Goal: Find specific page/section: Find specific page/section

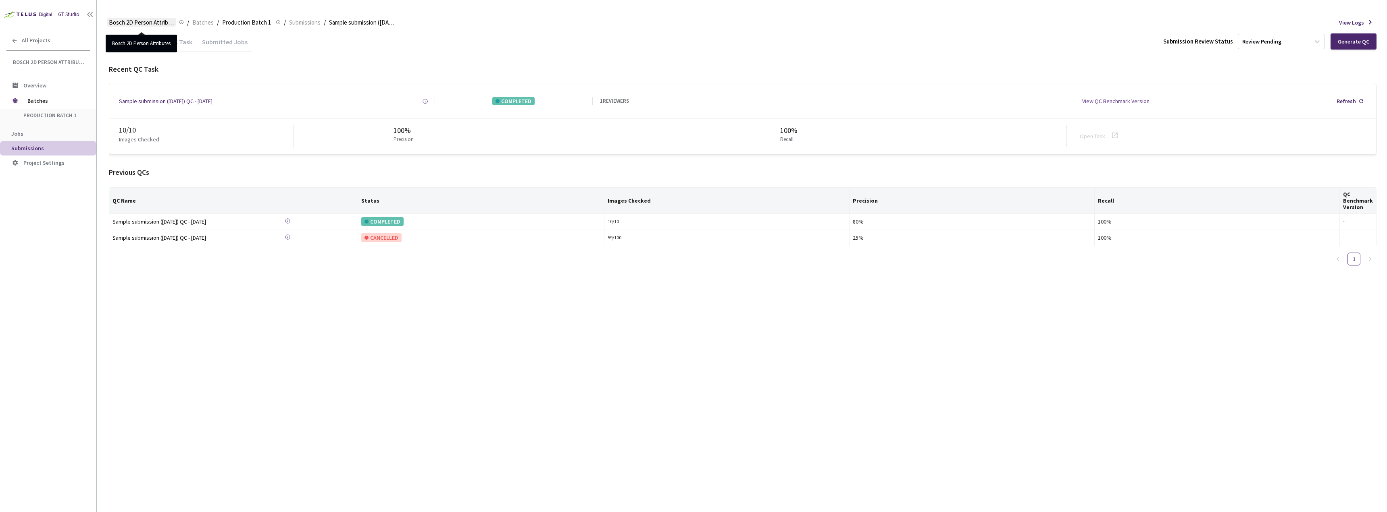
click at [157, 22] on span "Bosch 2D Person Attributes" at bounding box center [141, 23] width 65 height 10
click at [44, 86] on span "Overview" at bounding box center [34, 85] width 23 height 7
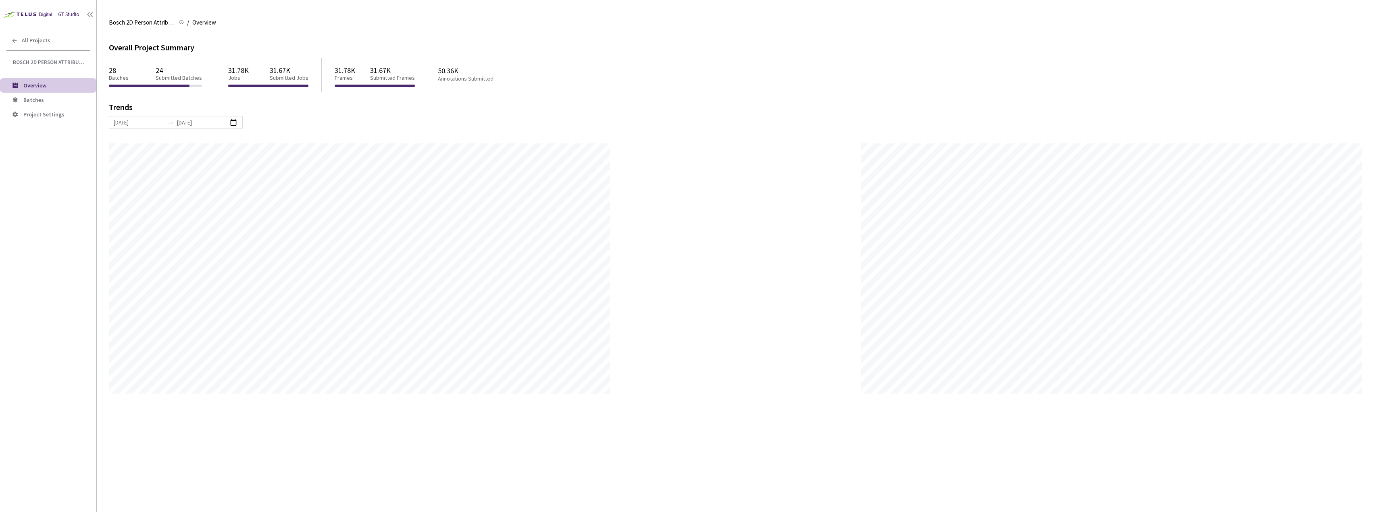
scroll to position [512, 1387]
click at [31, 35] on div "All Projects" at bounding box center [48, 40] width 96 height 17
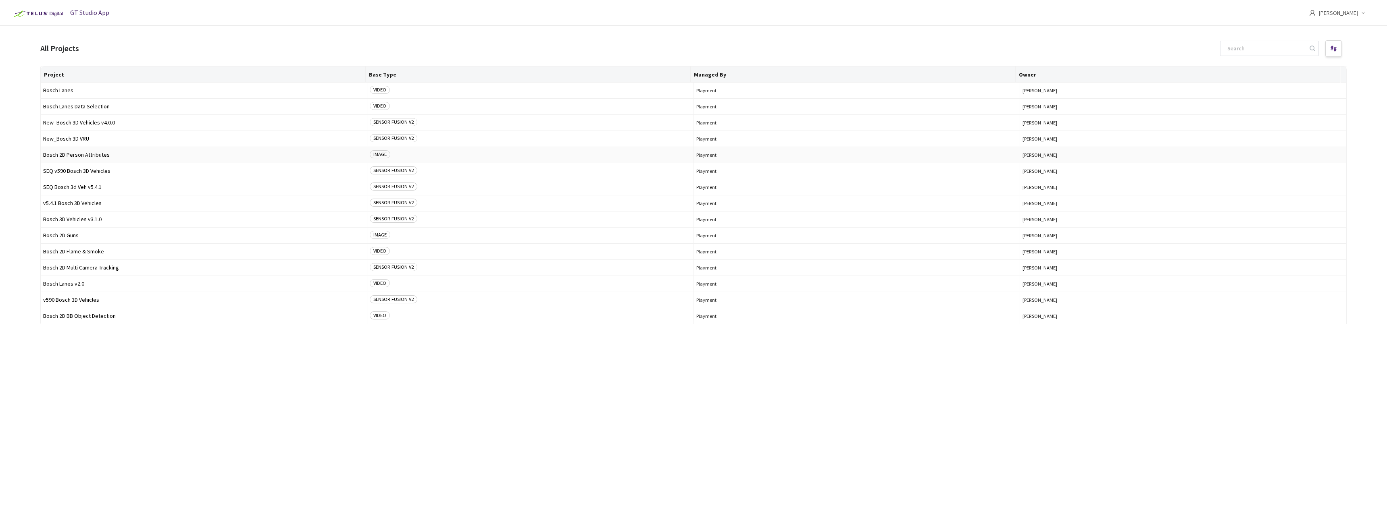
click at [89, 154] on span "Bosch 2D Person Attributes" at bounding box center [203, 155] width 321 height 6
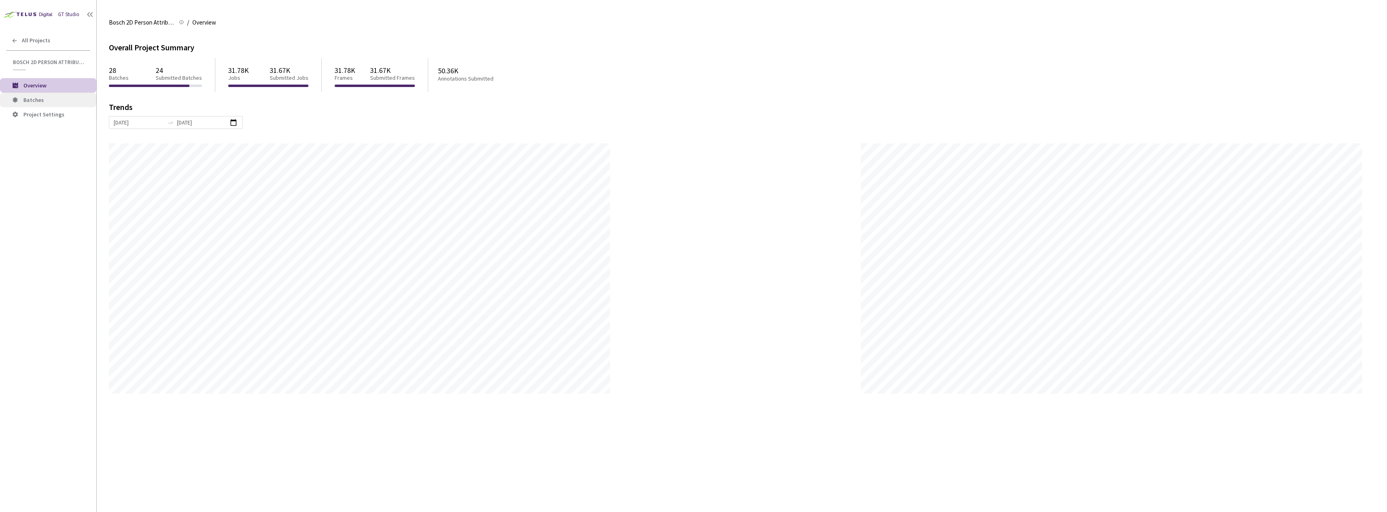
scroll to position [512, 1387]
click at [30, 100] on span "Batches" at bounding box center [33, 99] width 21 height 7
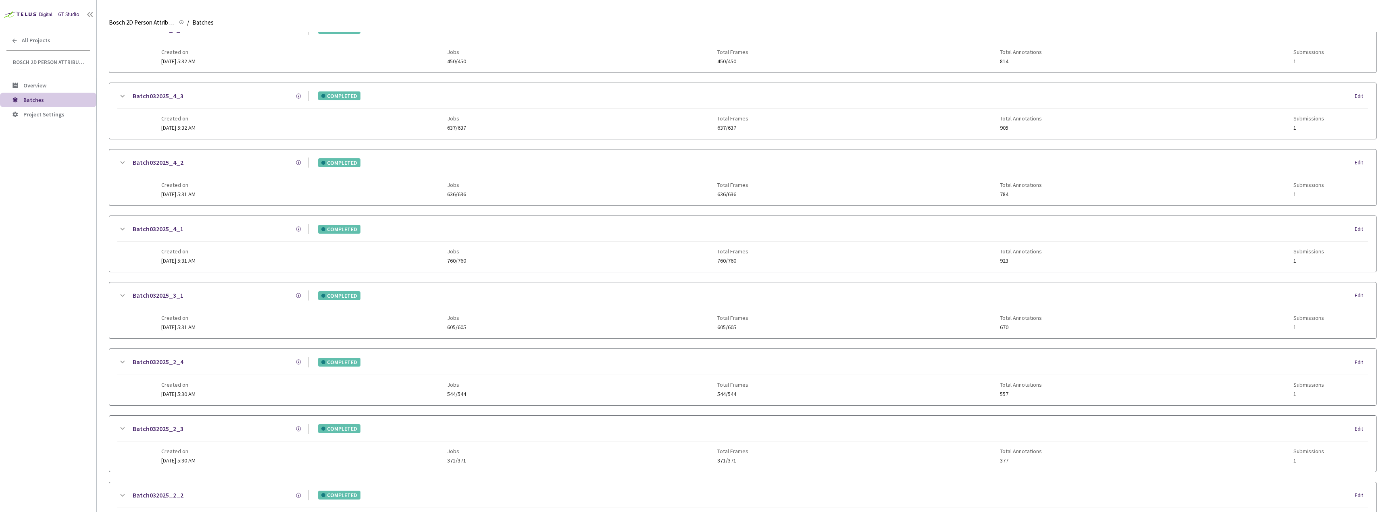
scroll to position [649, 0]
click at [1358, 481] on link "2" at bounding box center [1354, 487] width 12 height 12
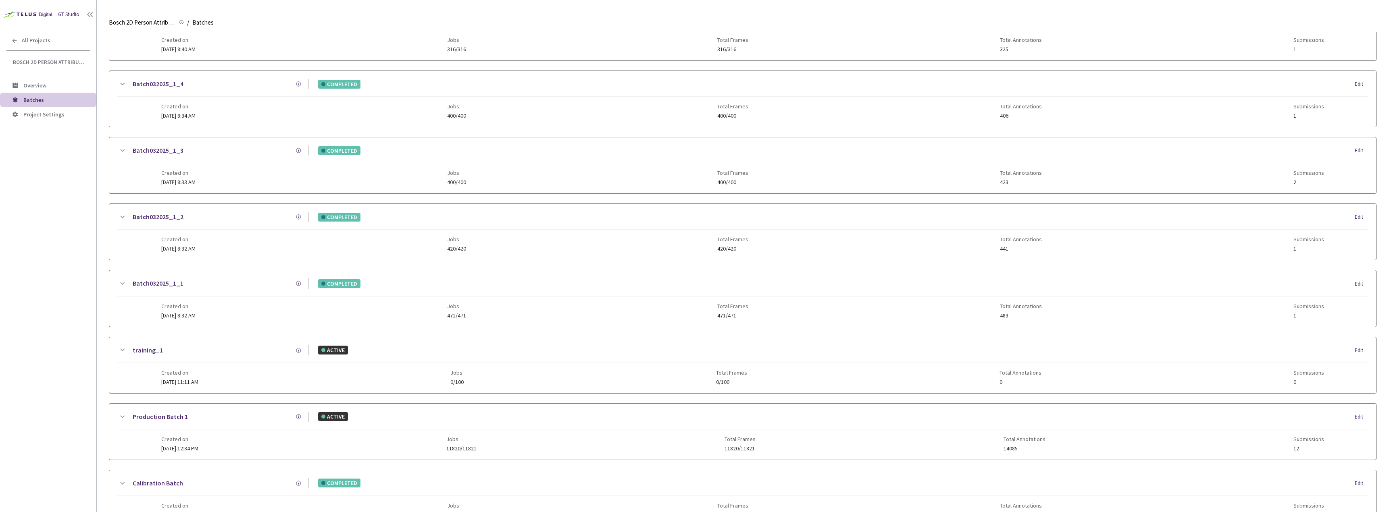
scroll to position [175, 0]
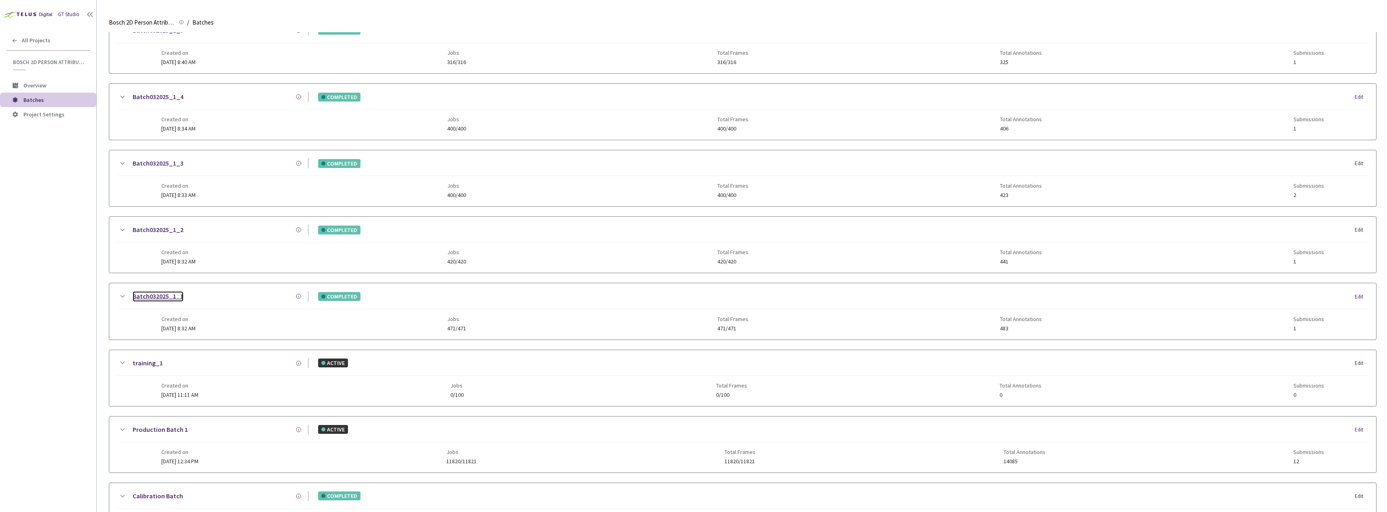
click at [146, 297] on link "Batch032025_1_1" at bounding box center [158, 296] width 51 height 10
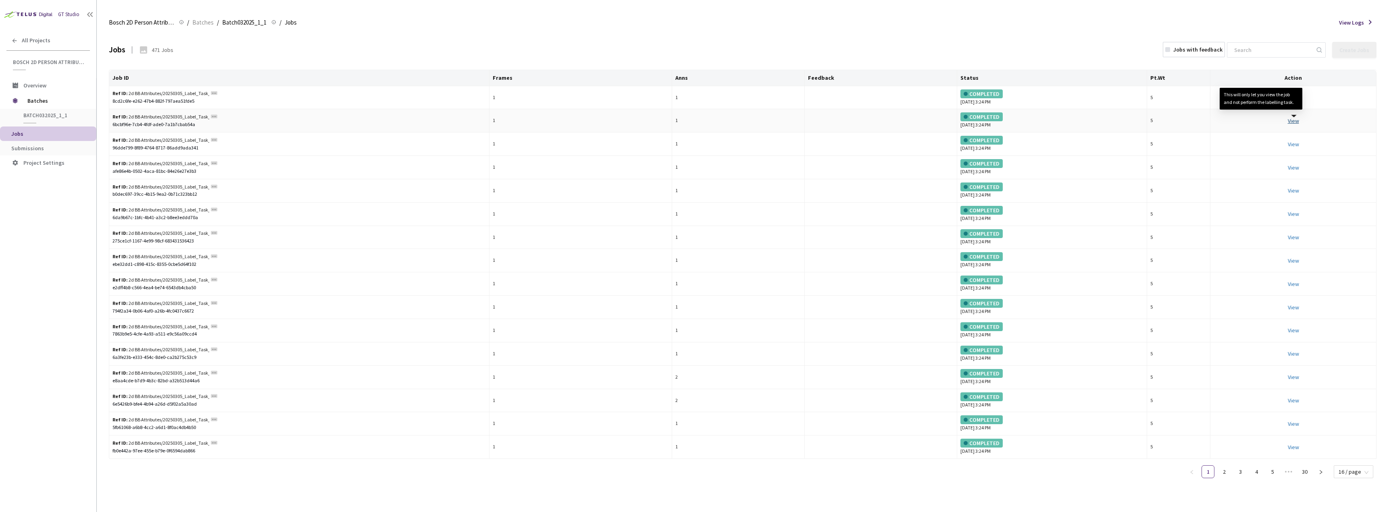
click at [1294, 120] on link "View This will only let you view the job and not perform the labelling task." at bounding box center [1293, 120] width 11 height 7
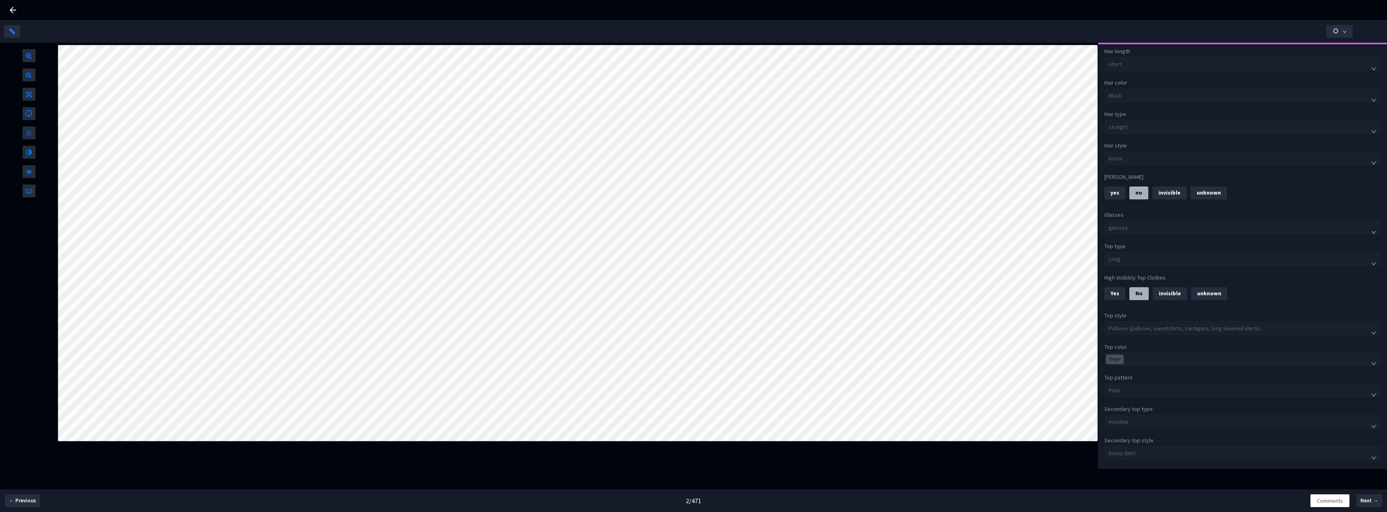
scroll to position [323, 0]
